Goal: Task Accomplishment & Management: Use online tool/utility

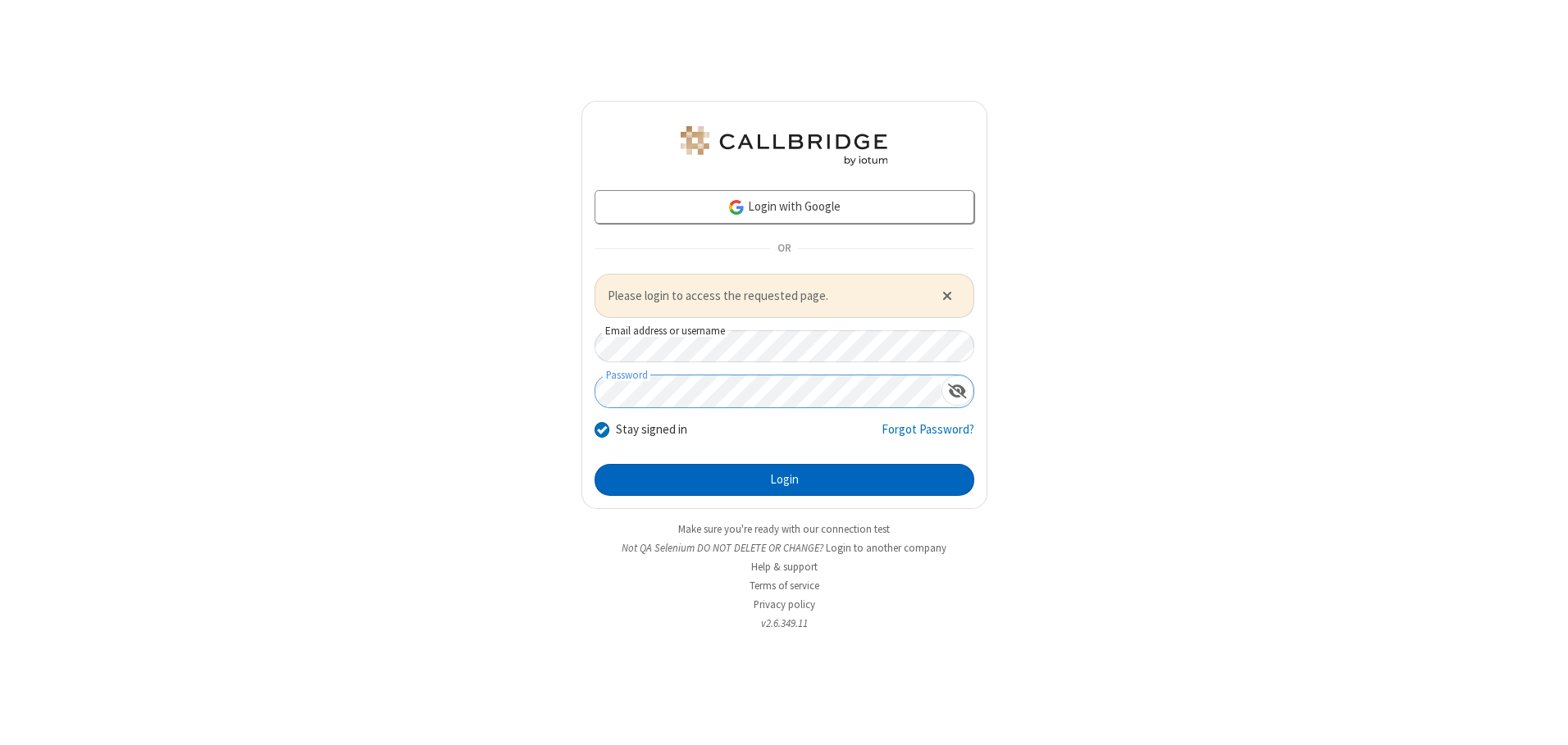
click at [784, 479] on button "Login" at bounding box center [784, 480] width 380 height 32
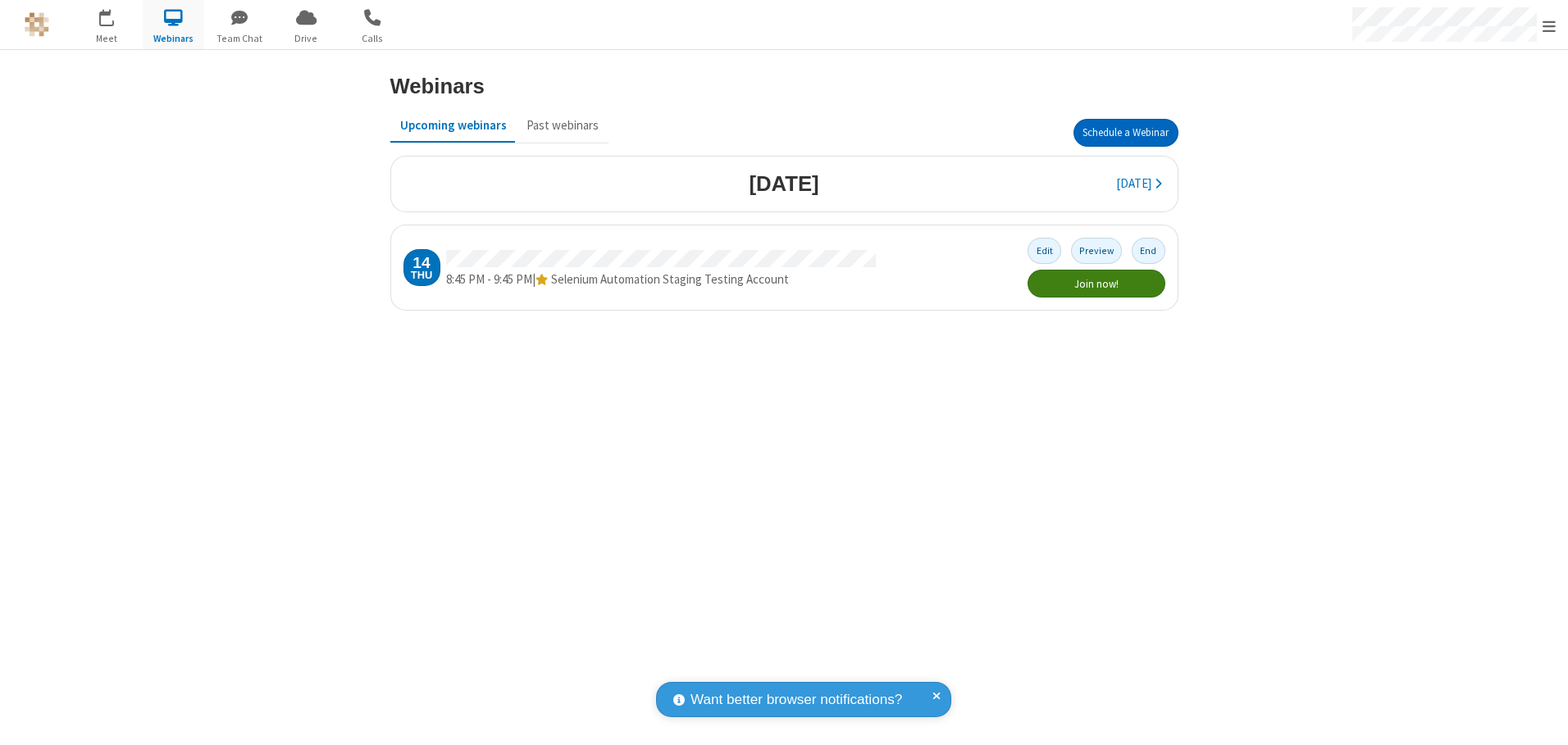
click at [1125, 133] on button "Schedule a Webinar" at bounding box center [1126, 133] width 105 height 28
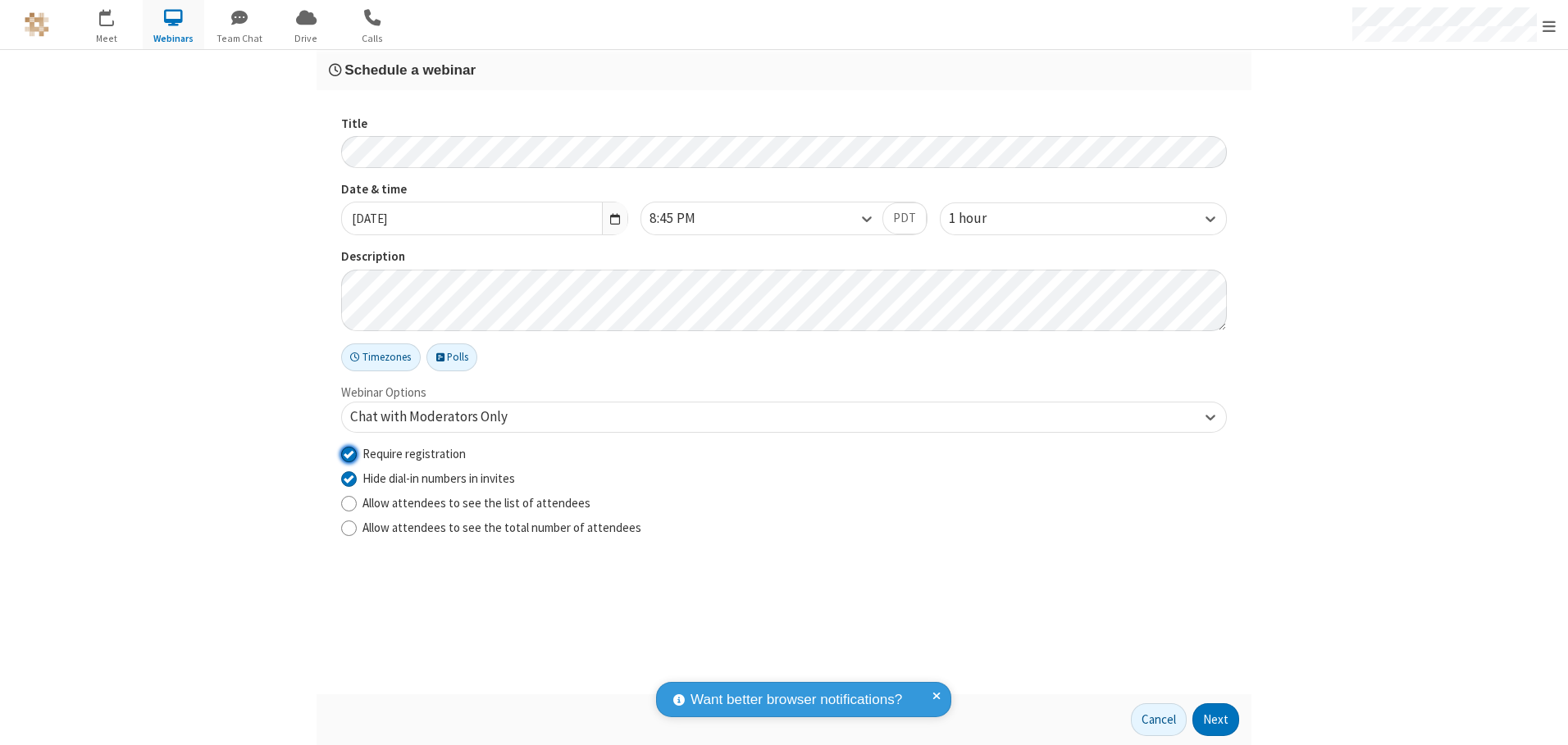
click at [348, 453] on input "Require registration" at bounding box center [349, 453] width 16 height 17
checkbox input "false"
click at [1217, 720] on button "Next" at bounding box center [1216, 719] width 47 height 32
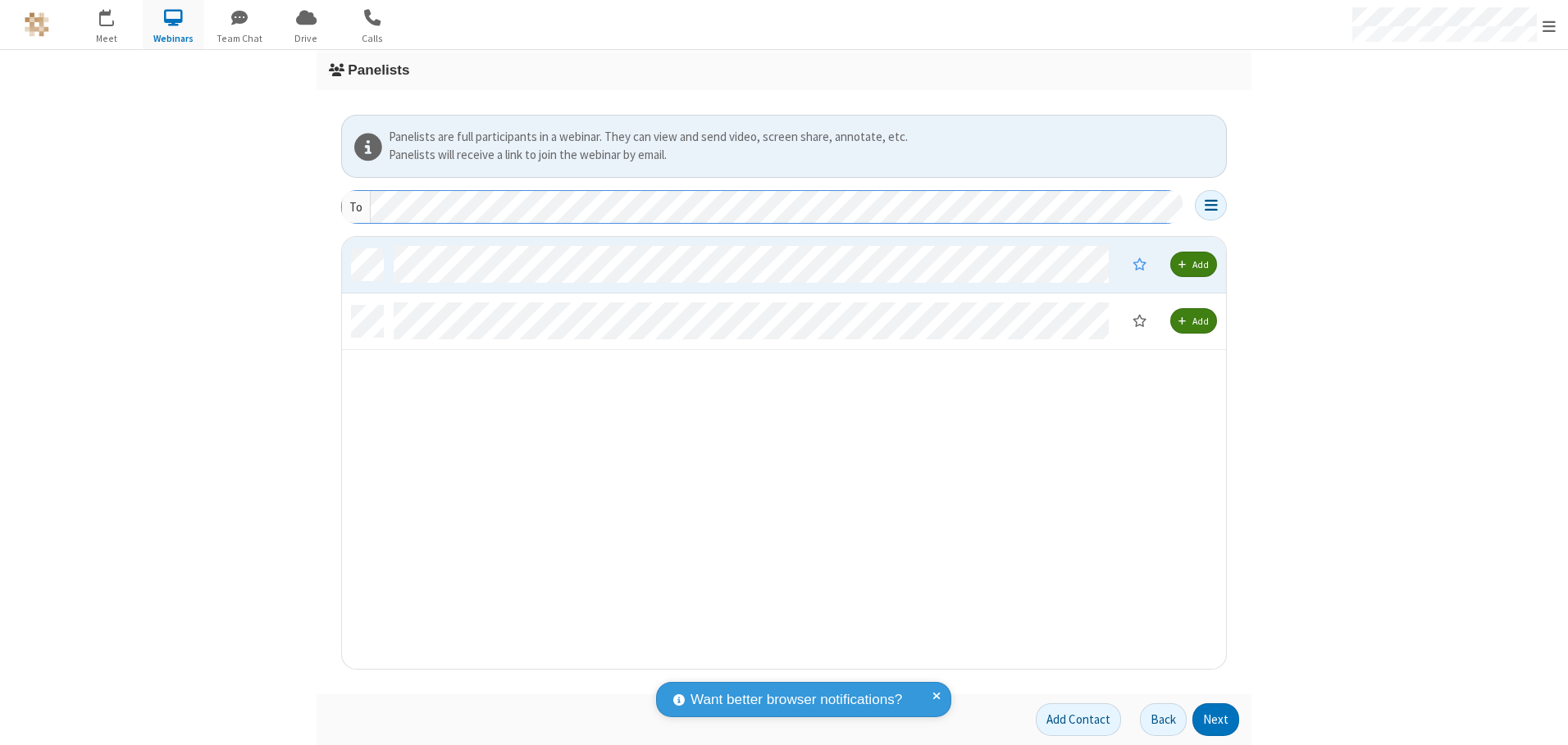
scroll to position [419, 872]
click at [1217, 720] on button "Next" at bounding box center [1216, 719] width 47 height 32
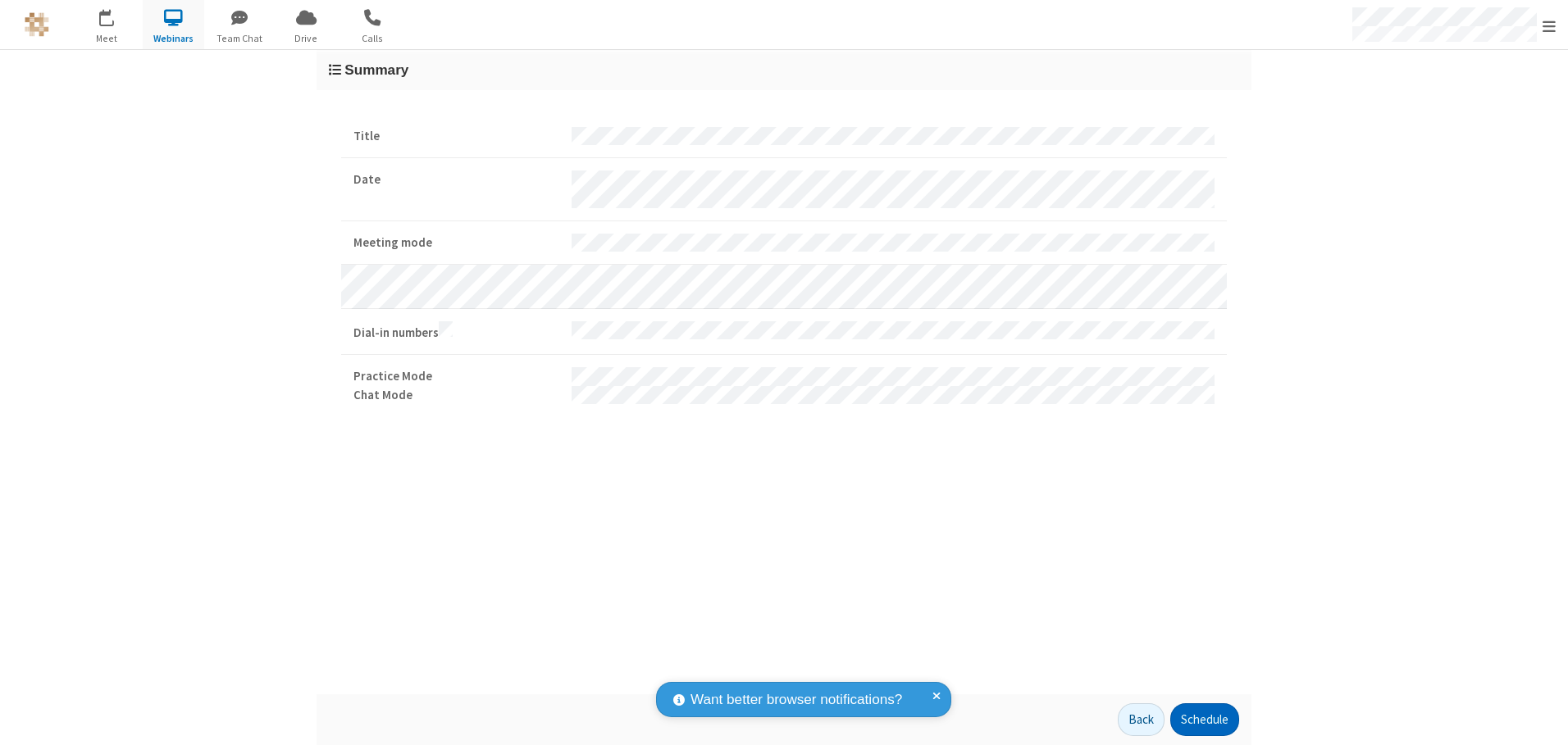
click at [1204, 720] on button "Schedule" at bounding box center [1204, 719] width 69 height 32
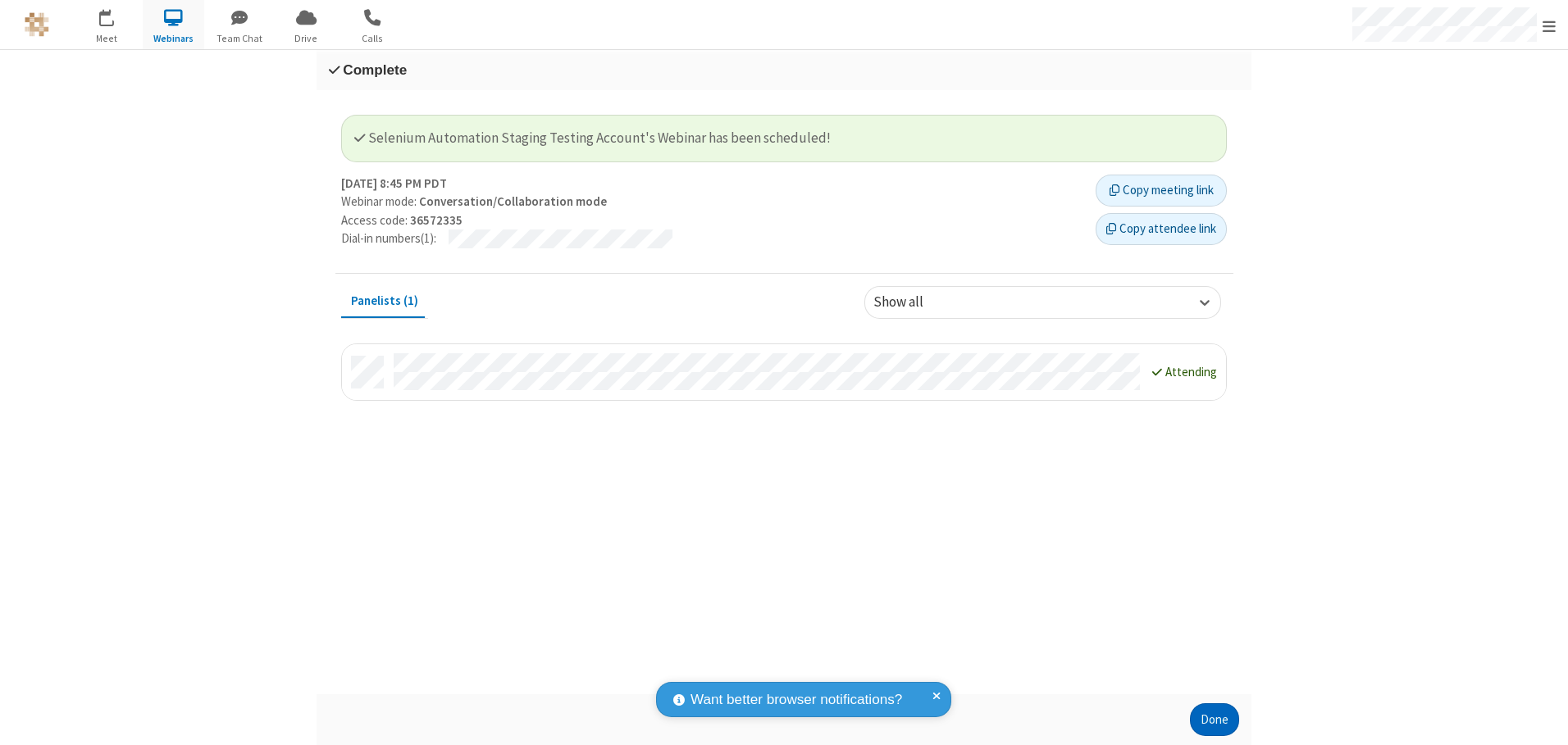
click at [1215, 720] on button "Done" at bounding box center [1214, 719] width 49 height 32
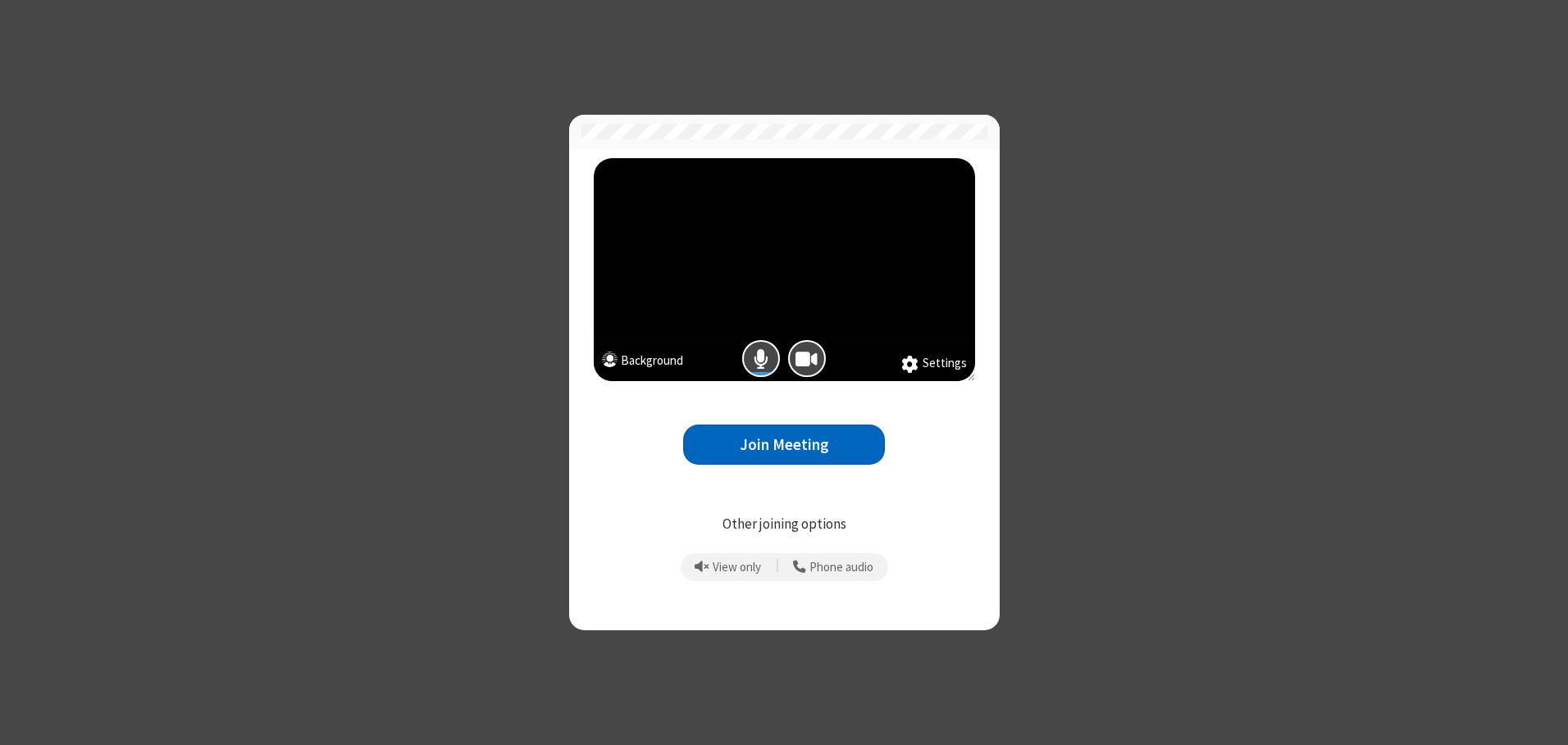
click at [784, 444] on button "Join Meeting" at bounding box center [784, 444] width 202 height 40
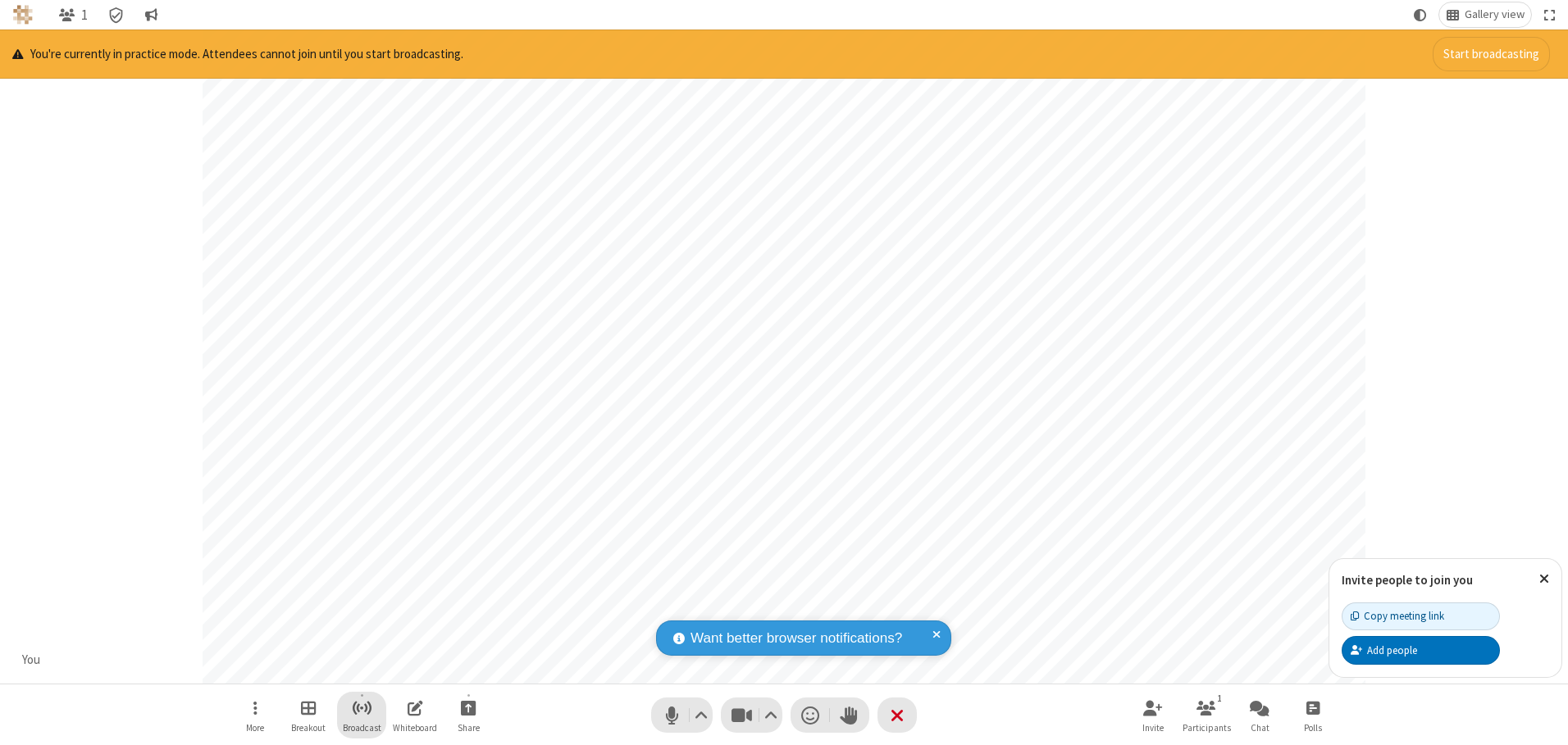
click at [361, 708] on span "Start broadcast" at bounding box center [361, 708] width 21 height 21
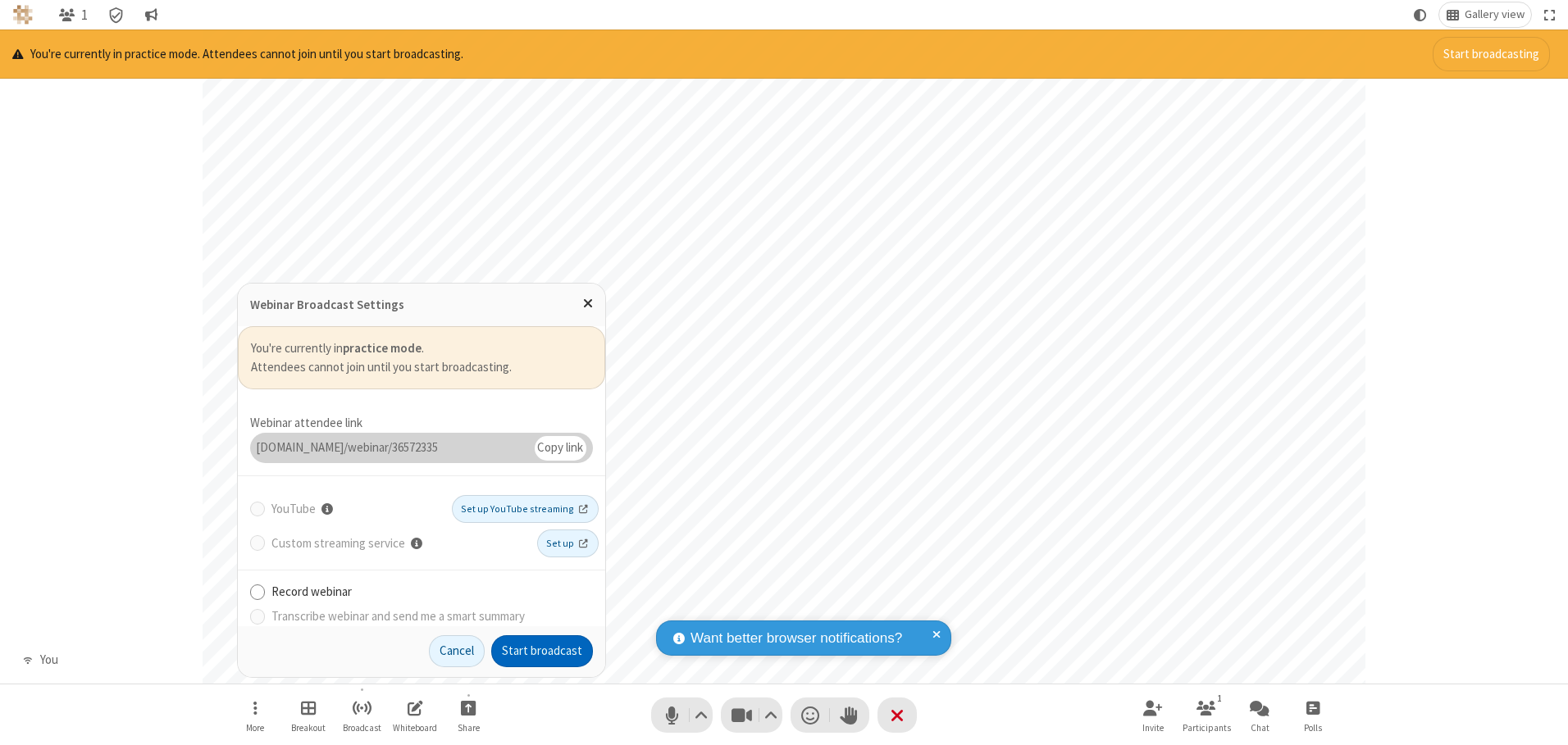
click at [542, 651] on button "Start broadcast" at bounding box center [542, 651] width 101 height 32
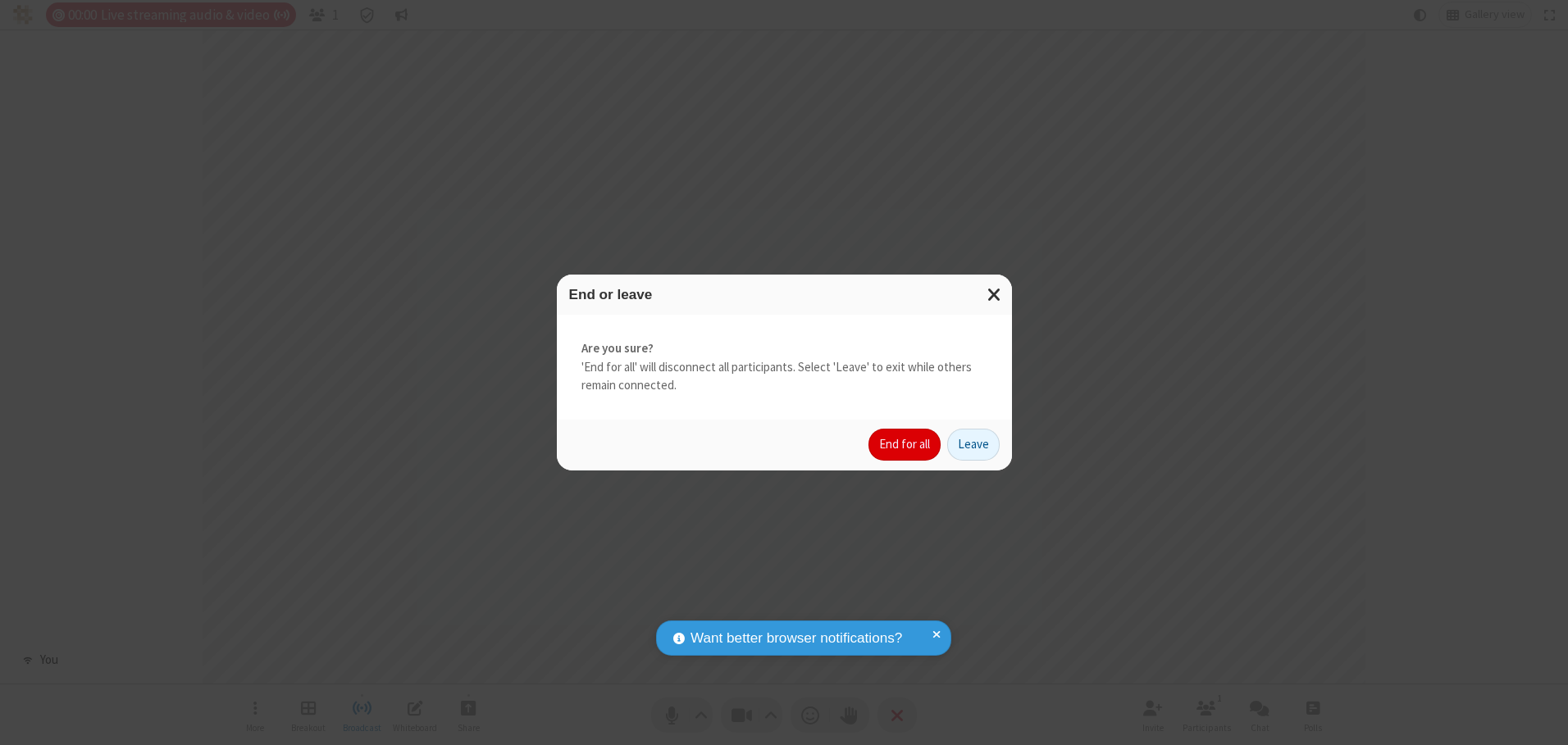
click at [906, 444] on button "End for all" at bounding box center [904, 444] width 72 height 32
